Goal: Navigation & Orientation: Go to known website

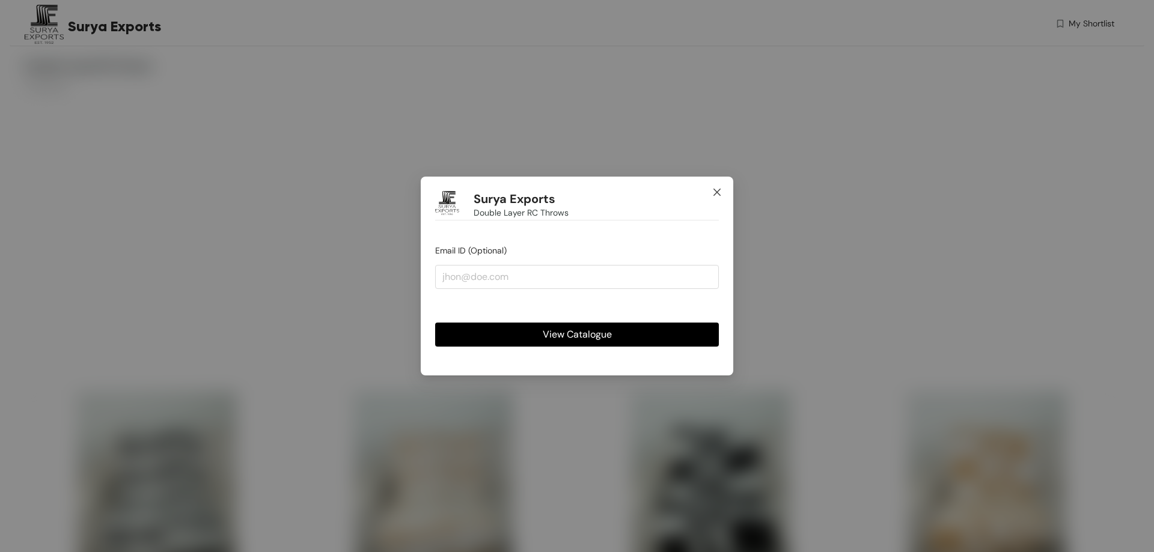
click at [722, 194] on span "Close" at bounding box center [717, 193] width 32 height 32
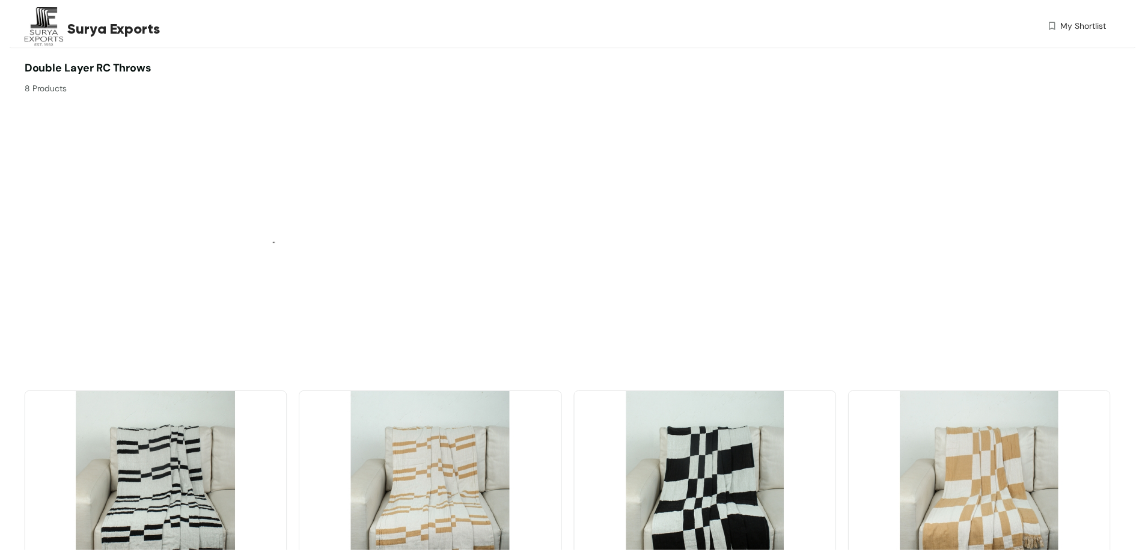
scroll to position [361, 0]
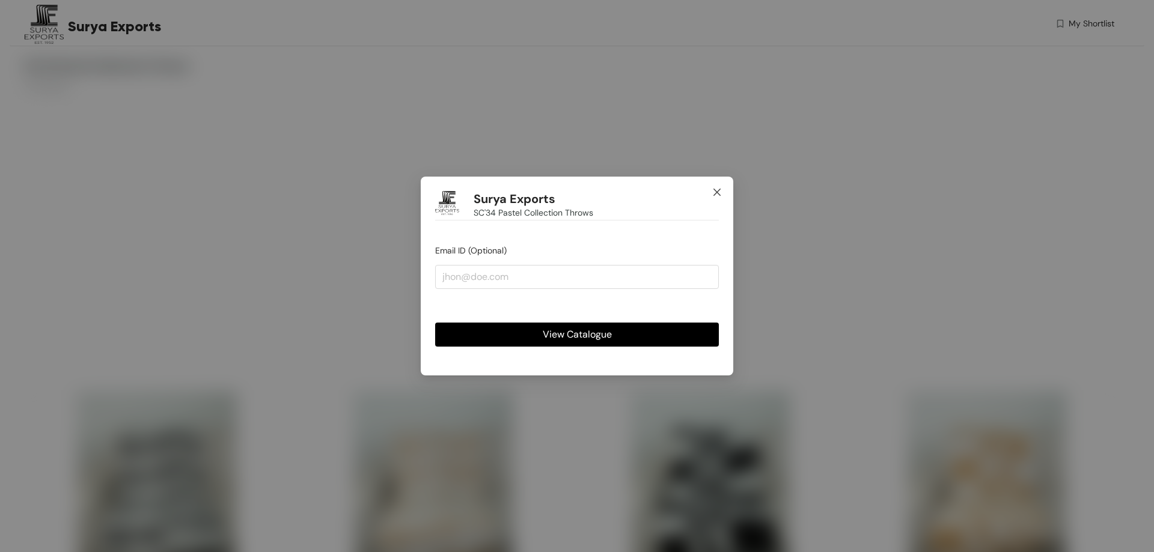
click at [717, 197] on span "Close" at bounding box center [717, 193] width 32 height 32
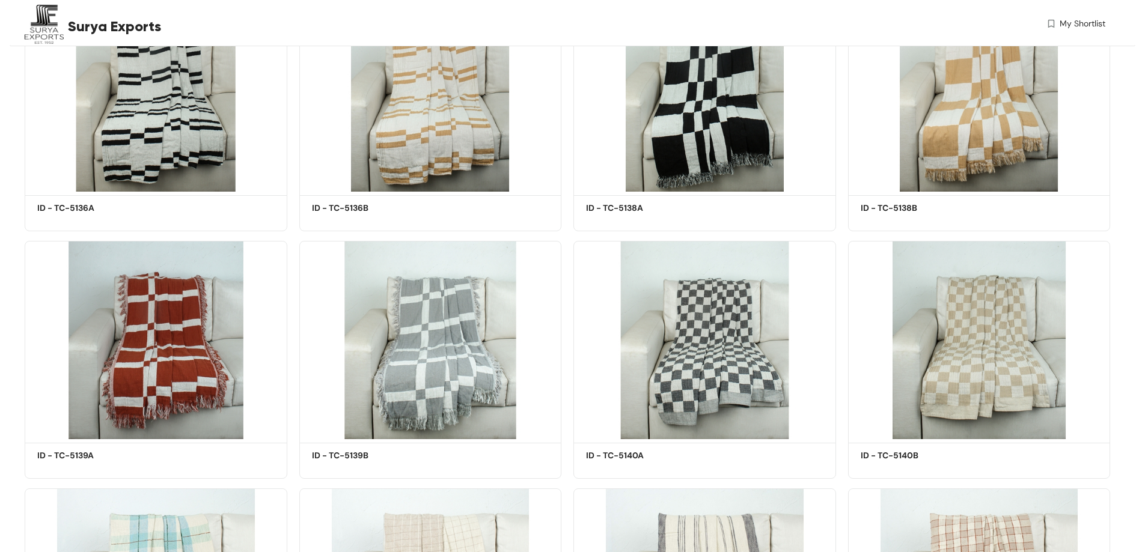
scroll to position [541, 0]
